Goal: Task Accomplishment & Management: Manage account settings

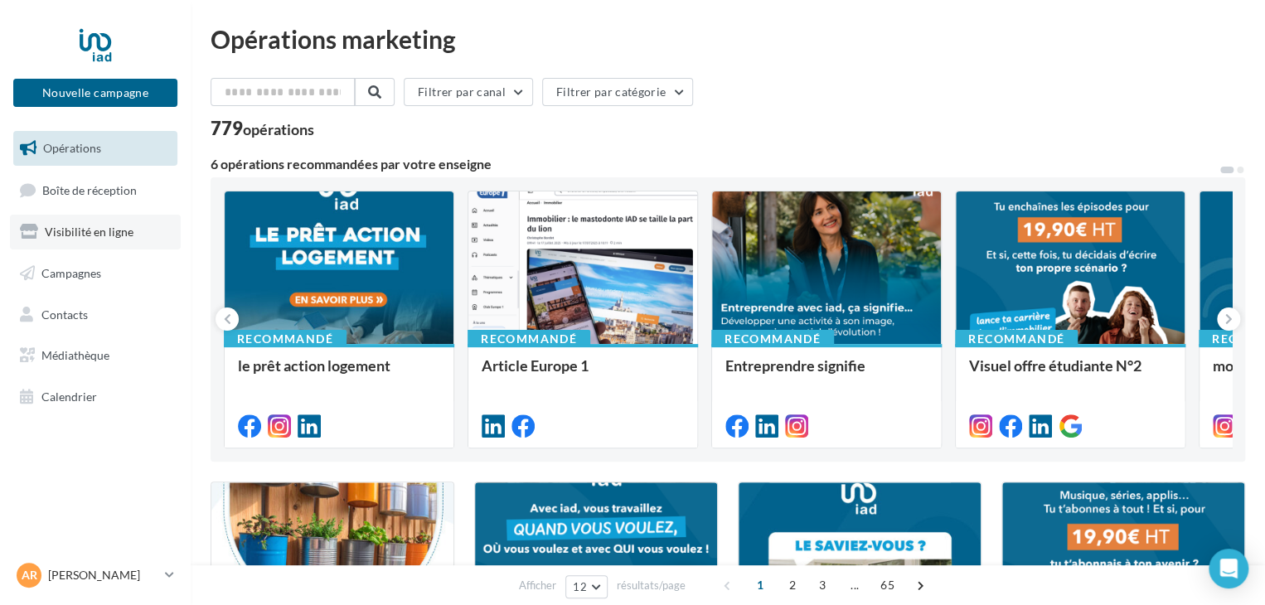
click at [104, 230] on span "Visibilité en ligne" at bounding box center [89, 232] width 89 height 14
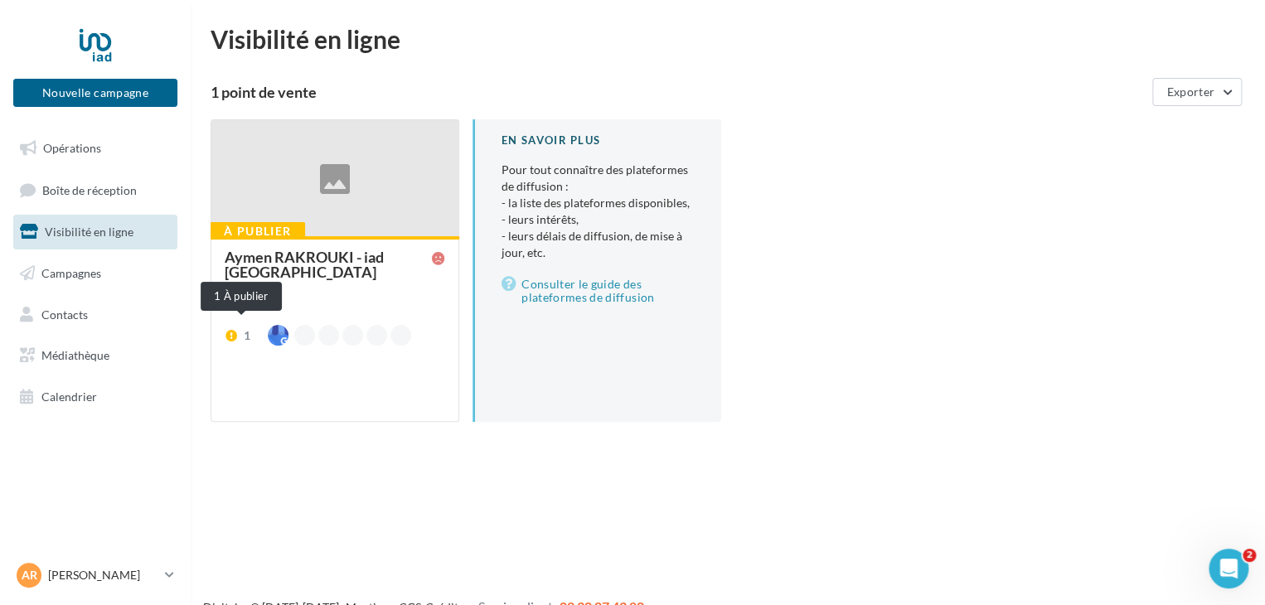
click at [244, 327] on div "1" at bounding box center [247, 335] width 7 height 17
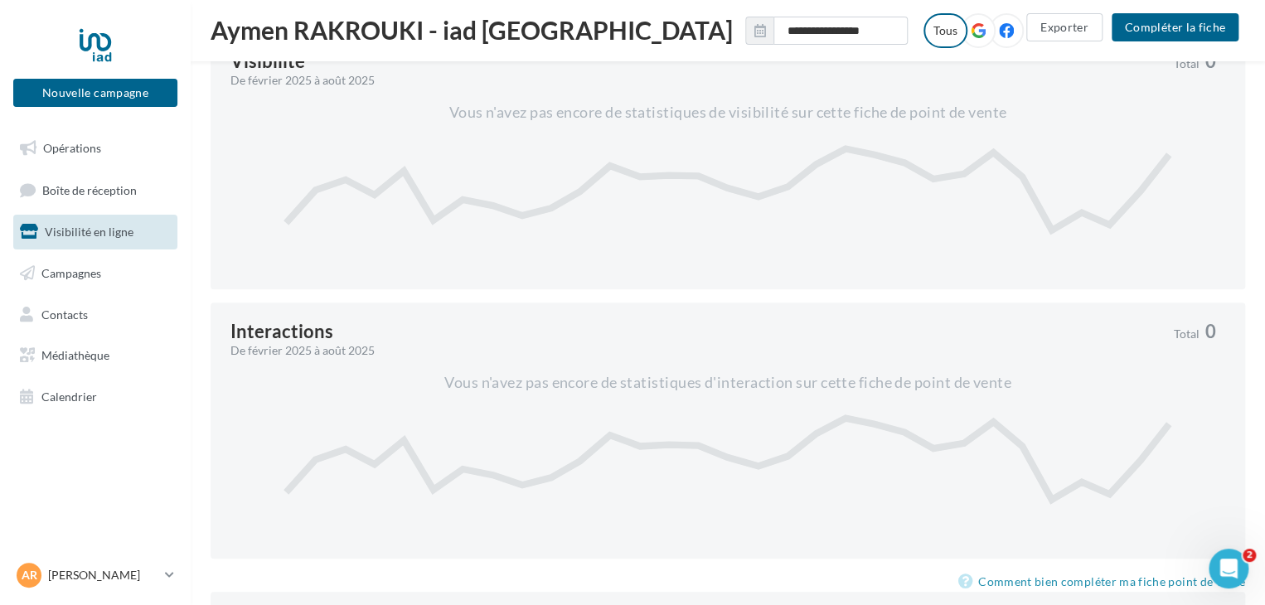
scroll to position [799, 0]
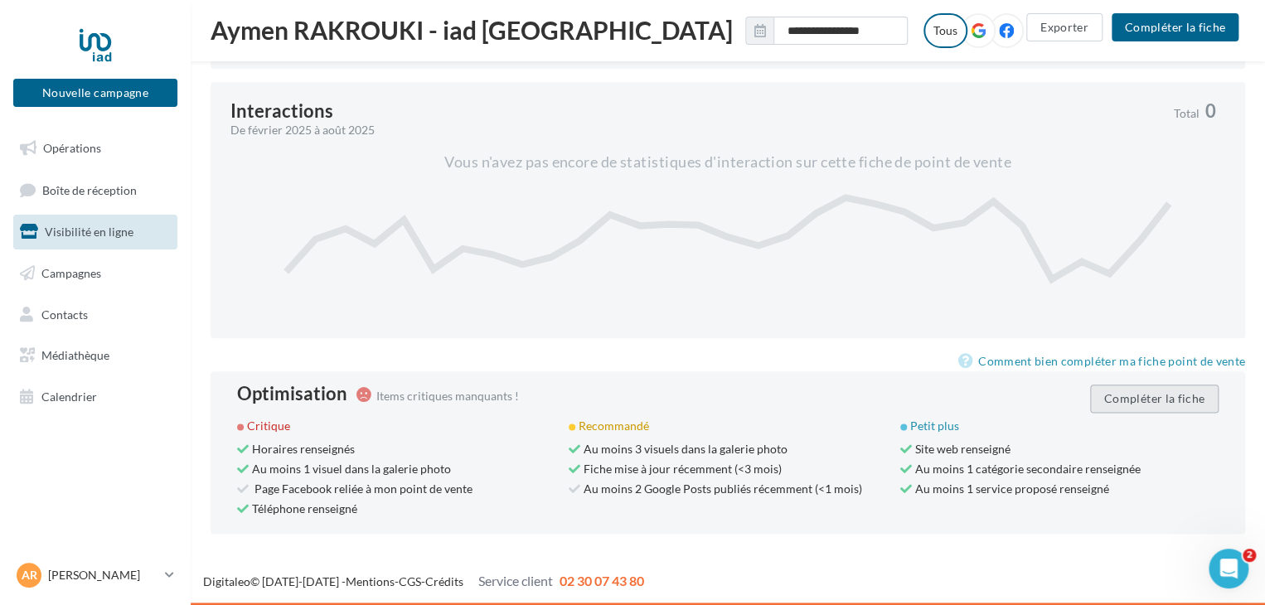
click at [1163, 400] on button "Compléter la fiche" at bounding box center [1154, 398] width 128 height 28
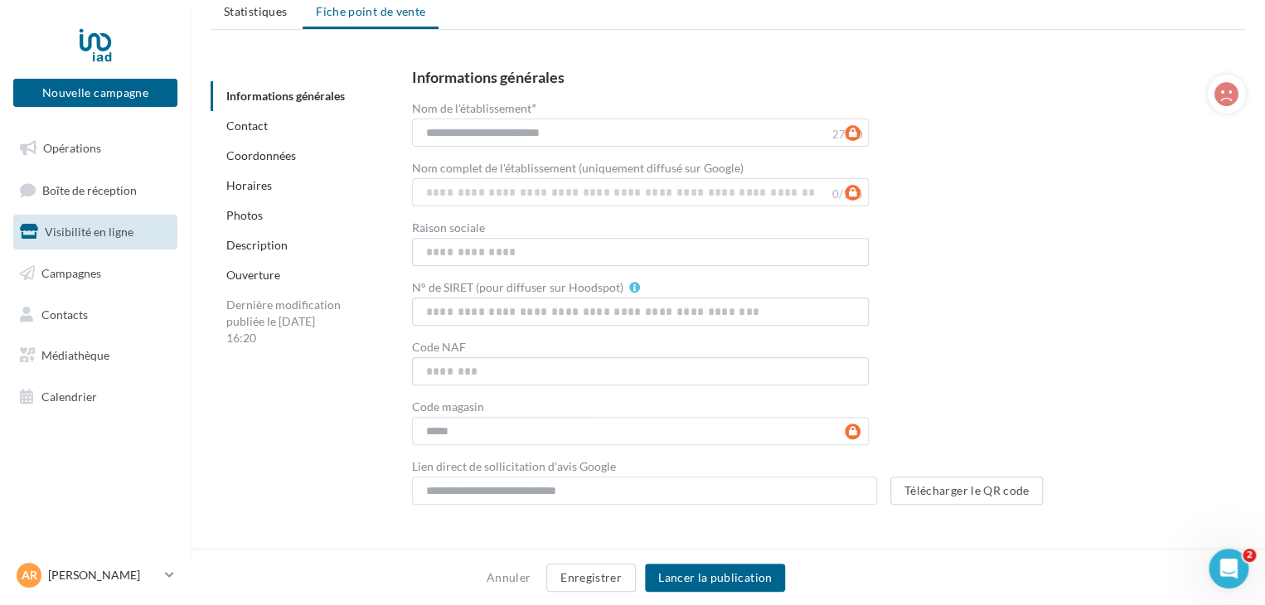
scroll to position [180, 0]
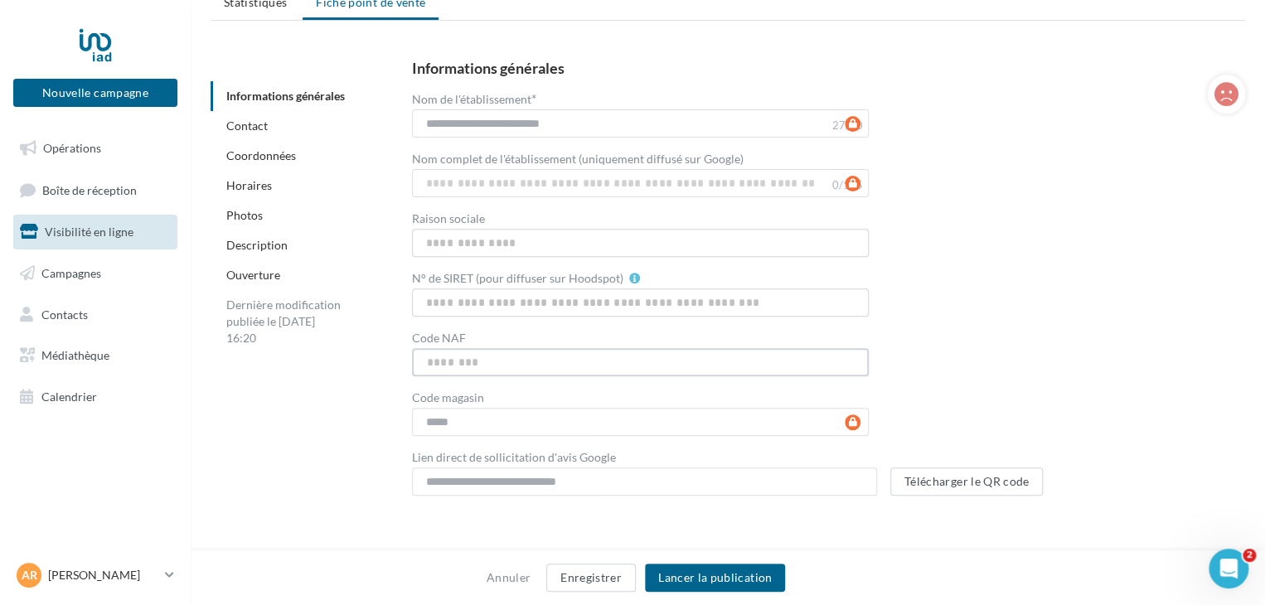
click at [505, 360] on input "Code NAF" at bounding box center [640, 362] width 457 height 28
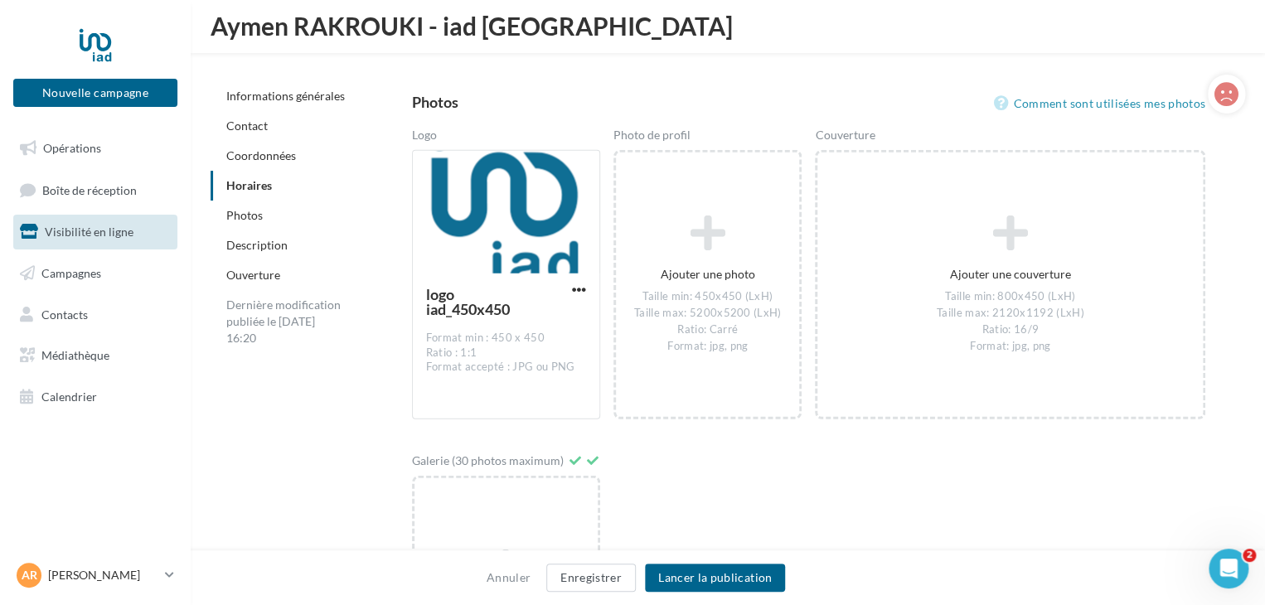
scroll to position [2271, 0]
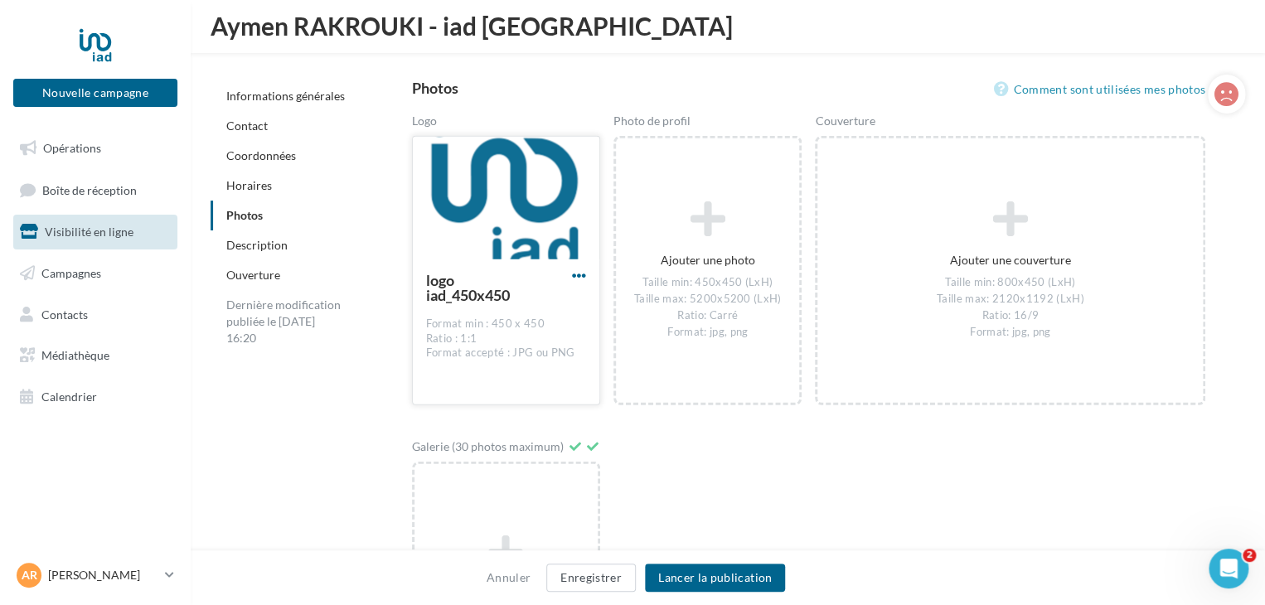
click at [578, 274] on span "button" at bounding box center [579, 275] width 14 height 14
click at [521, 344] on button "Ouvrir l'éditeur d'image" at bounding box center [501, 352] width 175 height 43
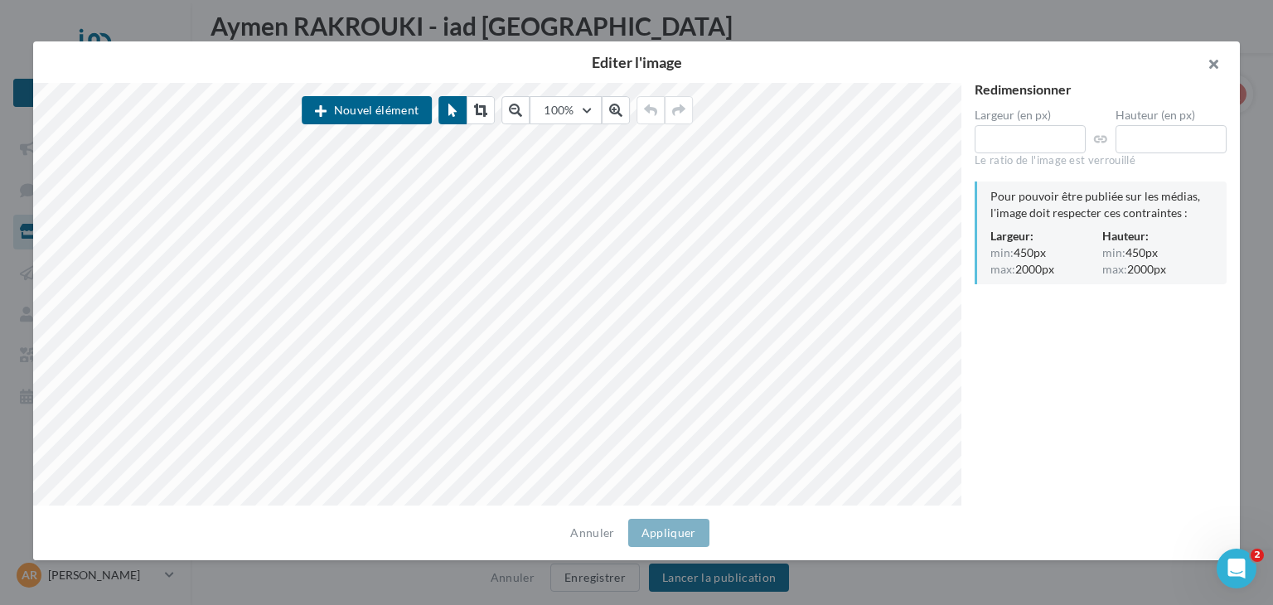
click at [1220, 60] on button "button" at bounding box center [1206, 66] width 66 height 50
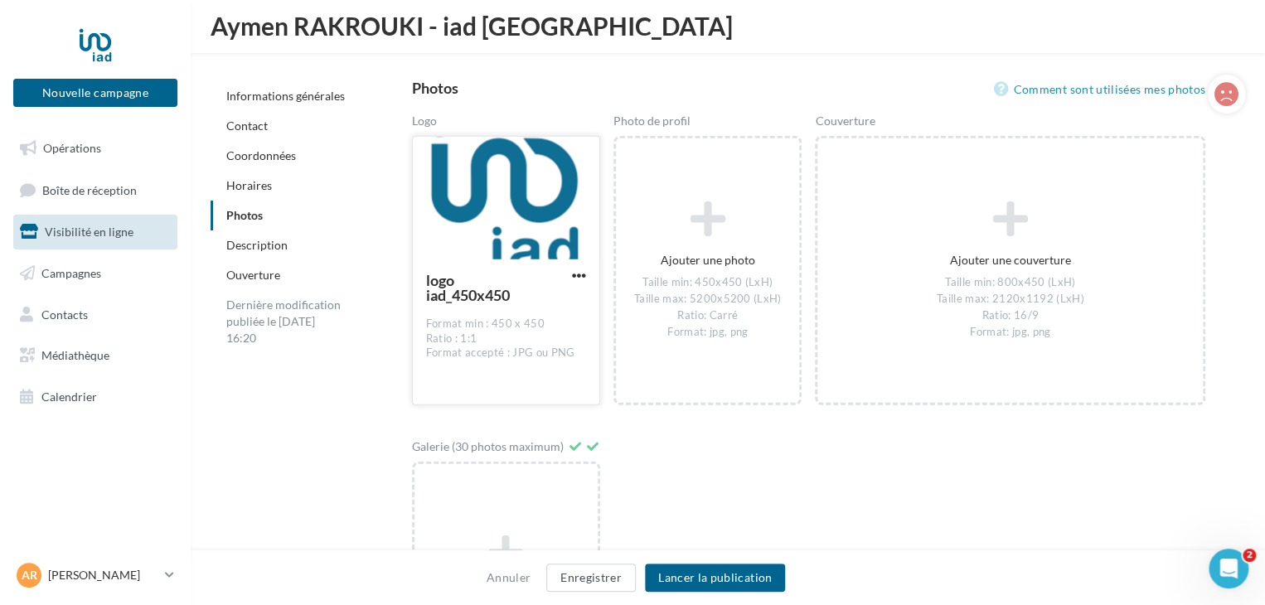
click at [587, 276] on button "button" at bounding box center [578, 276] width 21 height 17
click at [530, 306] on button "Remplacer l'image" at bounding box center [501, 309] width 175 height 43
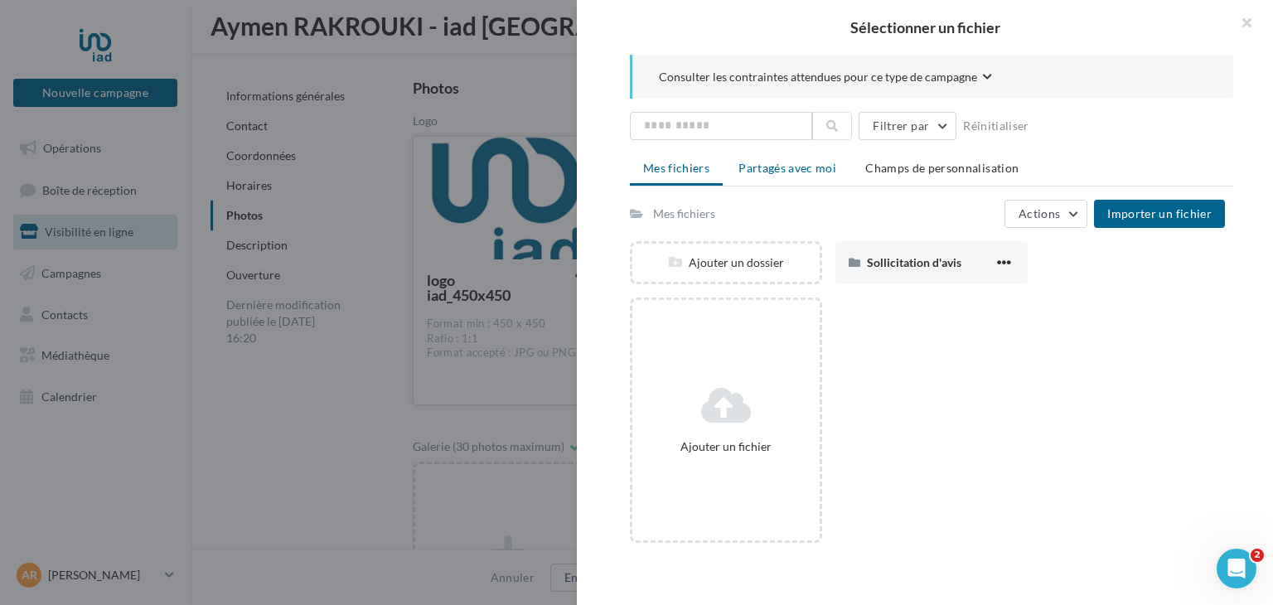
click at [775, 170] on span "Partagés avec moi" at bounding box center [787, 168] width 98 height 14
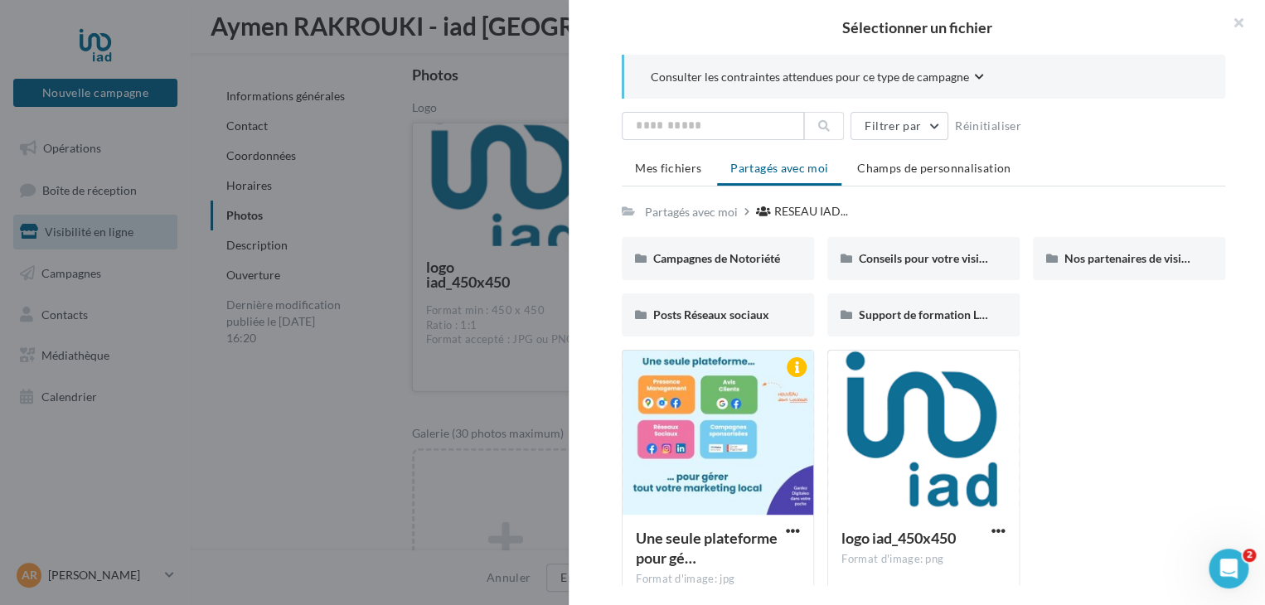
scroll to position [2280, 0]
click at [1232, 32] on button "button" at bounding box center [1231, 25] width 66 height 50
